Goal: Feedback & Contribution: Leave review/rating

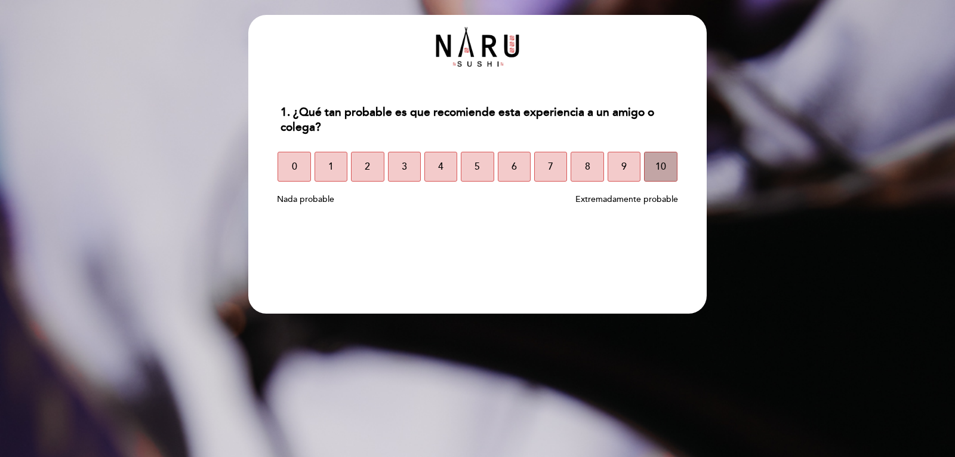
click at [668, 170] on button "10" at bounding box center [660, 167] width 33 height 30
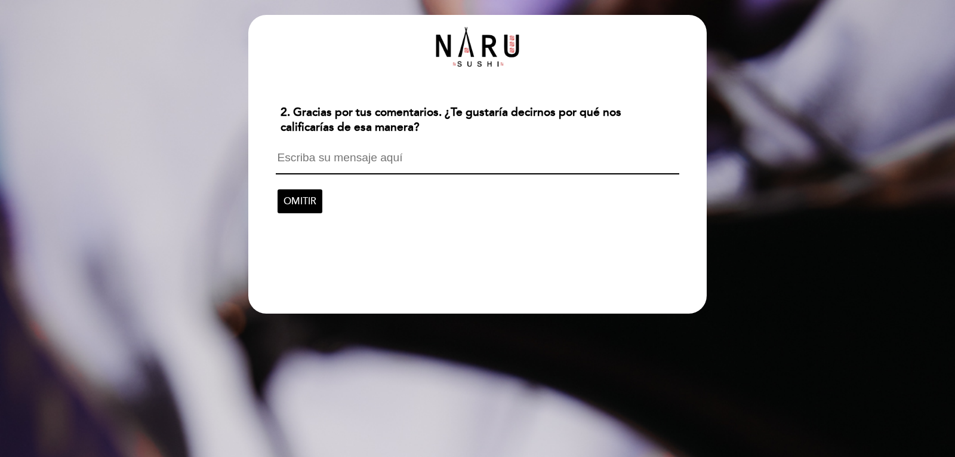
click at [404, 161] on textarea at bounding box center [477, 163] width 403 height 23
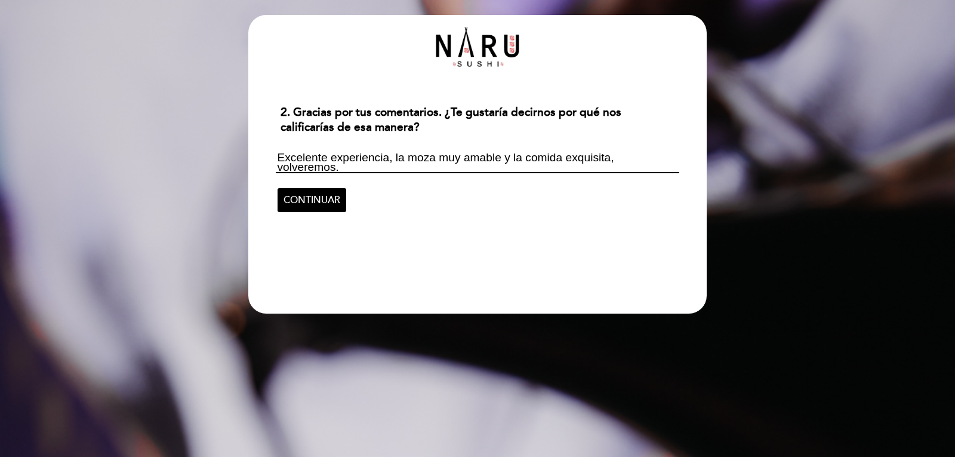
scroll to position [1, 0]
type textarea "Excelente experiencia, la moza muy amable y la comida exquisita, volveremos."
click at [306, 198] on span "CONTINUAR" at bounding box center [311, 199] width 57 height 33
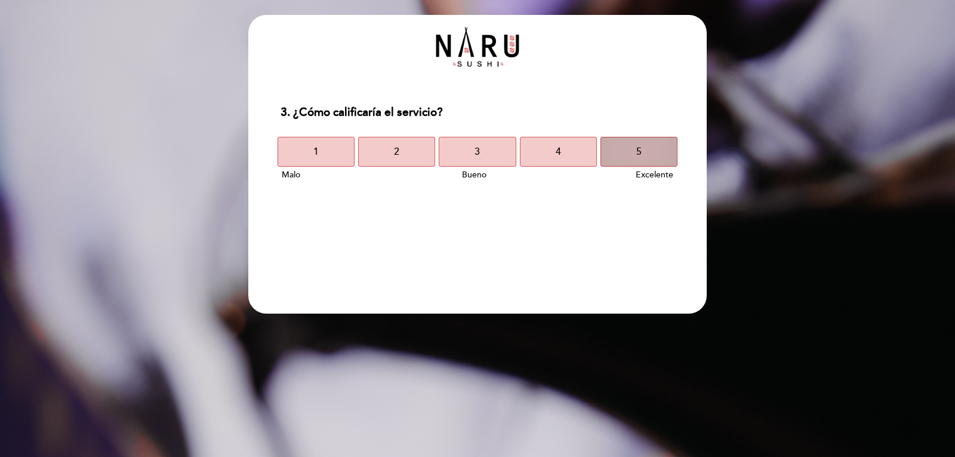
click at [647, 147] on button "5" at bounding box center [638, 152] width 77 height 30
click at [649, 158] on button "5" at bounding box center [638, 152] width 77 height 30
click at [648, 155] on button "5" at bounding box center [638, 152] width 77 height 30
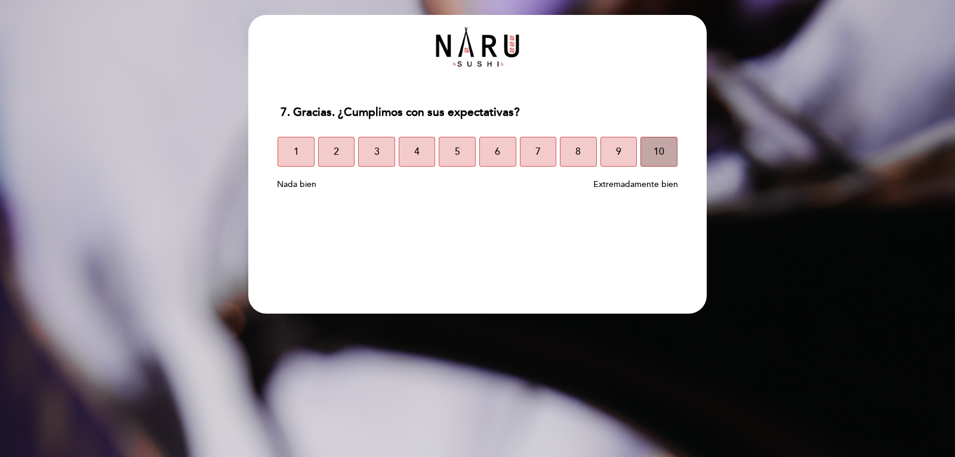
click at [667, 155] on button "10" at bounding box center [658, 152] width 37 height 30
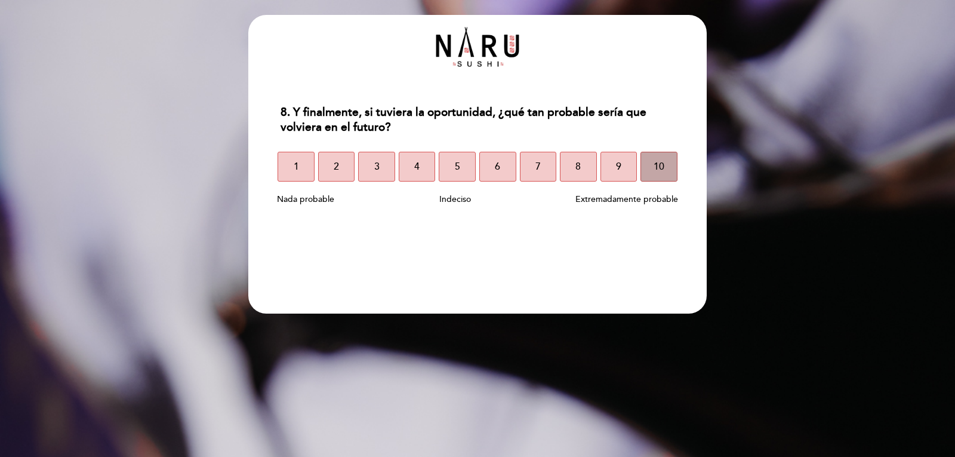
click at [667, 168] on button "10" at bounding box center [658, 167] width 37 height 30
